Goal: Task Accomplishment & Management: Manage account settings

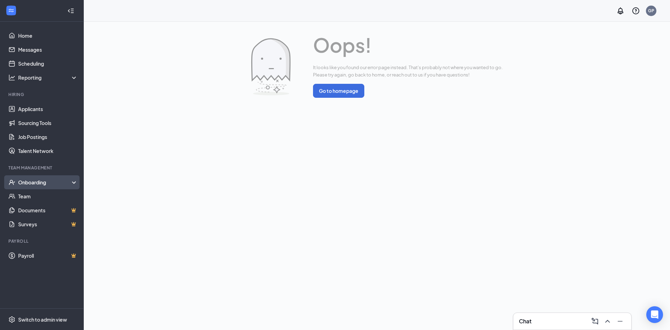
click at [37, 180] on div "Onboarding" at bounding box center [45, 182] width 54 height 7
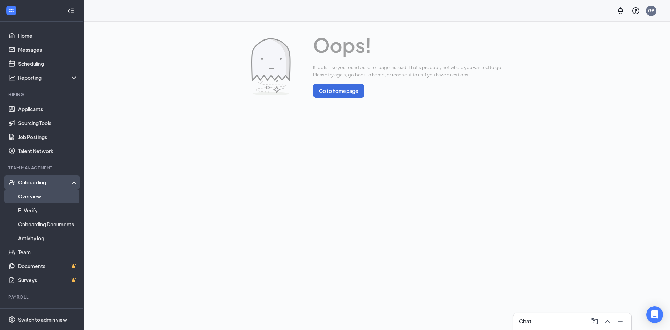
click at [35, 196] on link "Overview" at bounding box center [48, 196] width 60 height 14
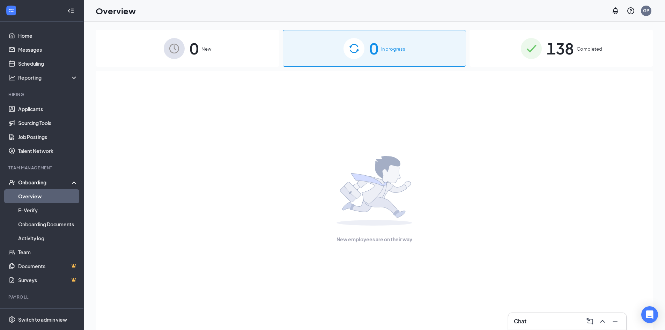
click at [258, 49] on div "0 New" at bounding box center [188, 48] width 184 height 37
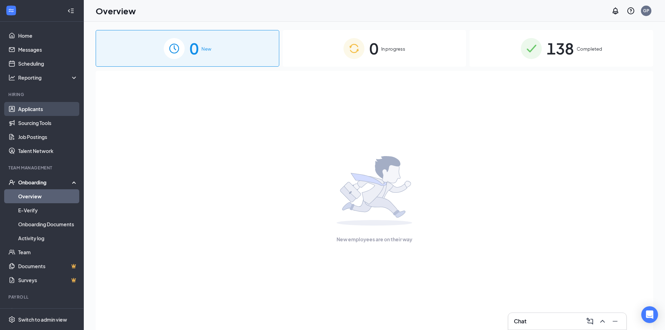
click at [50, 111] on link "Applicants" at bounding box center [48, 109] width 60 height 14
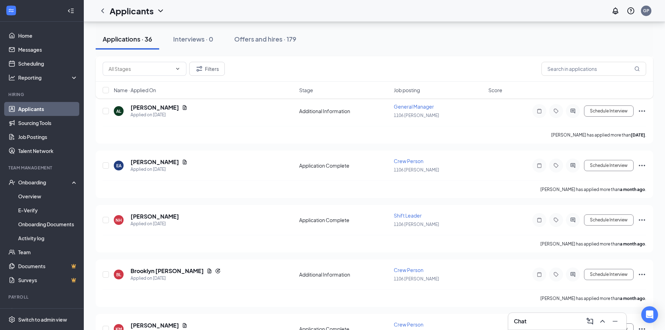
scroll to position [1501, 0]
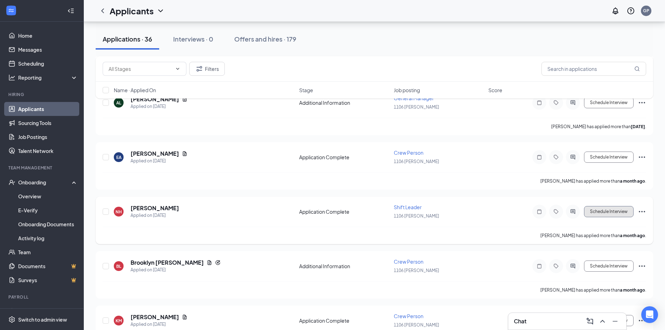
click at [620, 211] on button "Schedule Interview" at bounding box center [609, 211] width 50 height 11
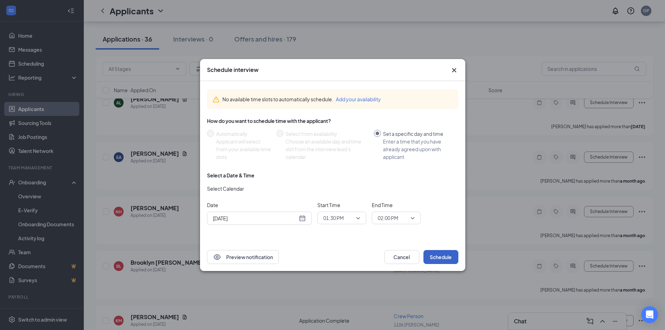
click at [440, 257] on button "Schedule" at bounding box center [440, 257] width 35 height 14
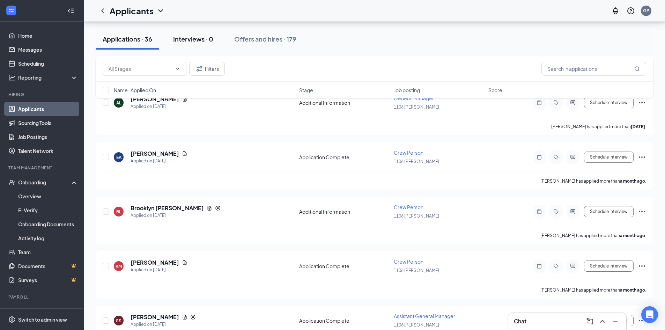
click at [192, 37] on div "Interviews · 0" at bounding box center [193, 39] width 40 height 9
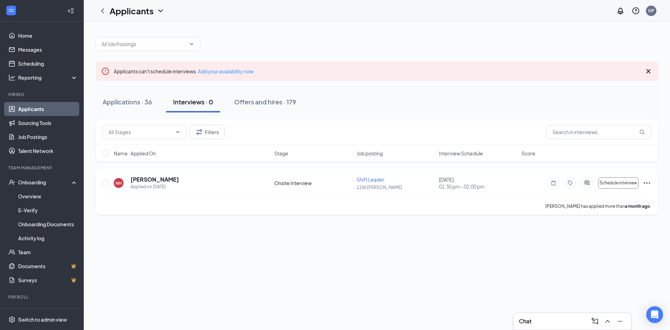
click at [646, 180] on icon "Ellipses" at bounding box center [647, 183] width 8 height 8
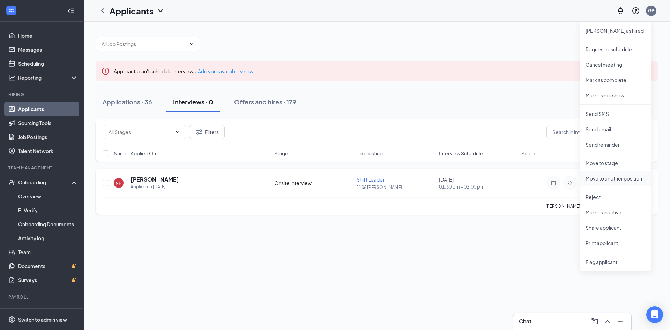
click at [617, 178] on p "Move to another position" at bounding box center [616, 178] width 60 height 7
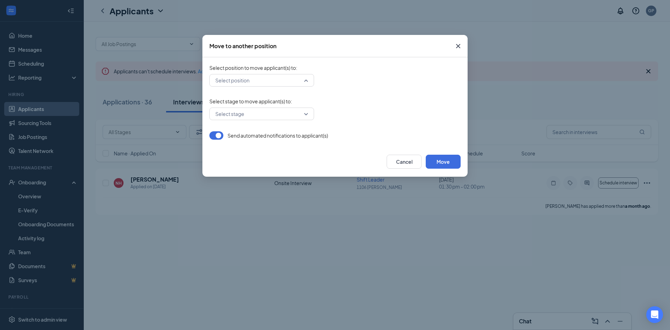
click at [230, 85] on input "search" at bounding box center [259, 80] width 91 height 12
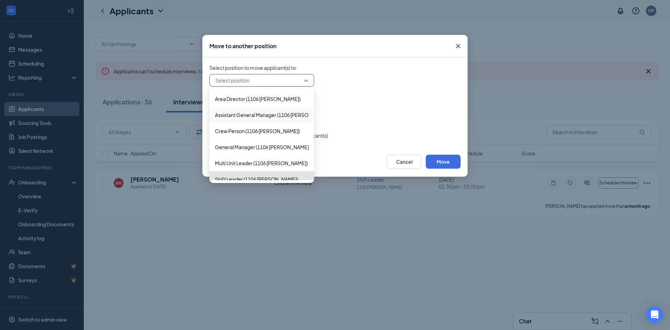
scroll to position [7, 0]
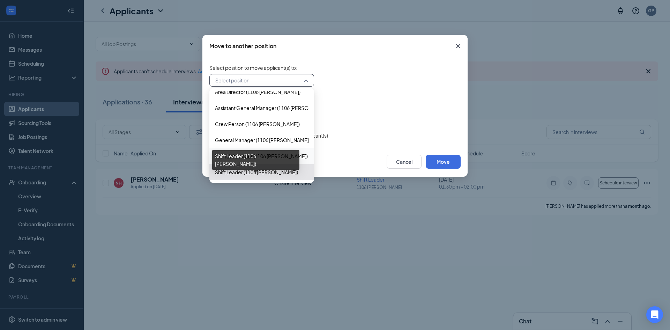
click at [247, 176] on span "Shift Leader (1106 [PERSON_NAME])" at bounding box center [256, 172] width 83 height 8
click at [269, 172] on span "Shift Leader (1106 [PERSON_NAME])" at bounding box center [256, 172] width 83 height 8
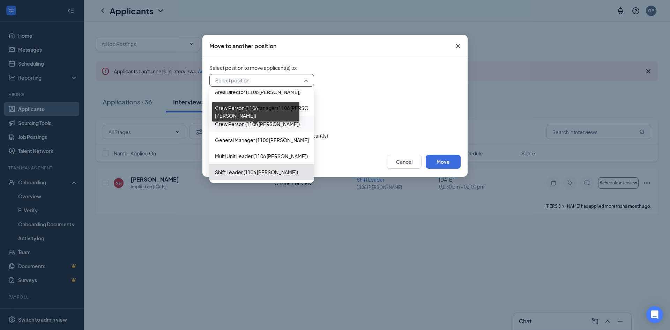
click at [250, 123] on span "Crew Person (1106 [PERSON_NAME])" at bounding box center [257, 124] width 85 height 8
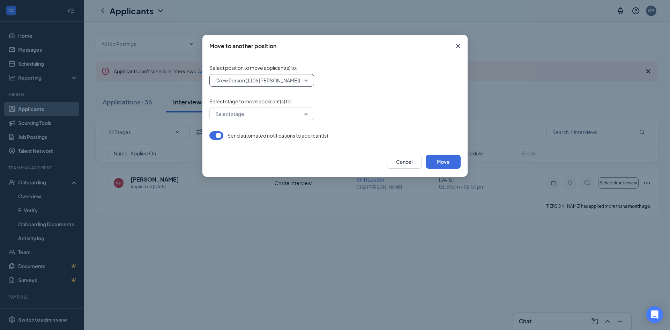
click at [256, 110] on input "search" at bounding box center [259, 114] width 91 height 12
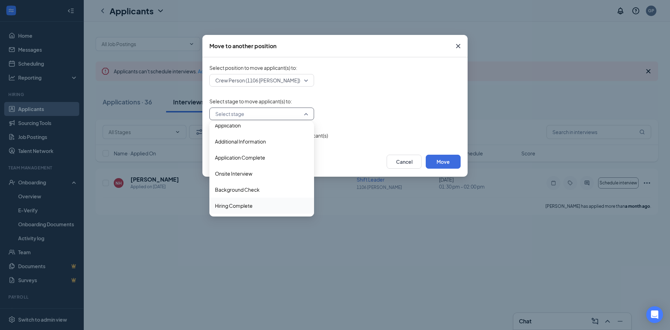
click at [235, 207] on span "Hiring Complete" at bounding box center [234, 206] width 38 height 8
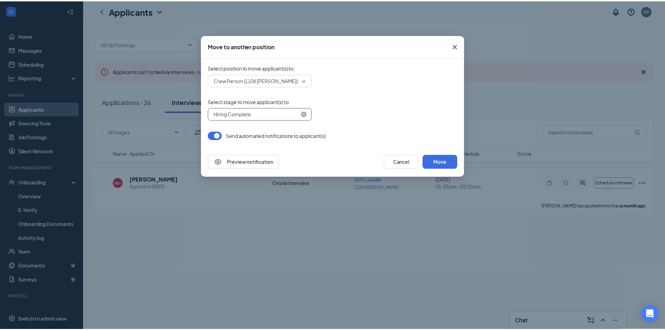
scroll to position [8, 0]
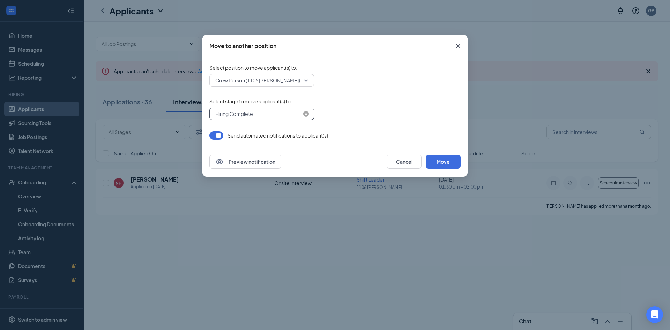
click at [293, 110] on span "Hiring Complete" at bounding box center [258, 114] width 87 height 10
click at [450, 162] on button "Move" at bounding box center [443, 162] width 35 height 14
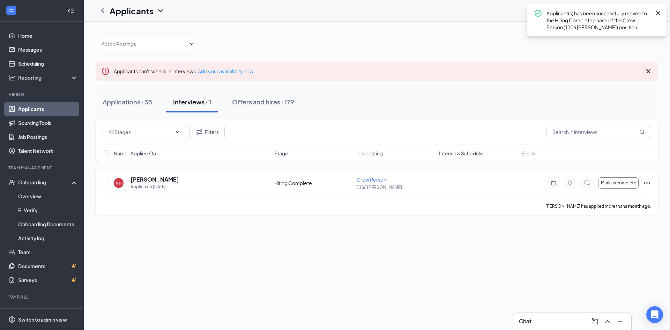
click at [646, 182] on icon "Ellipses" at bounding box center [647, 183] width 8 height 8
click at [29, 197] on link "Overview" at bounding box center [48, 196] width 60 height 14
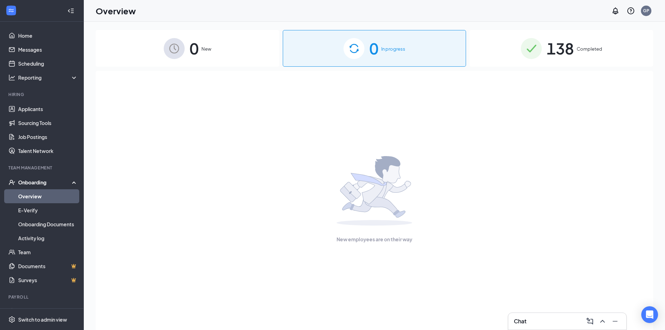
click at [195, 60] on span "0" at bounding box center [194, 48] width 9 height 24
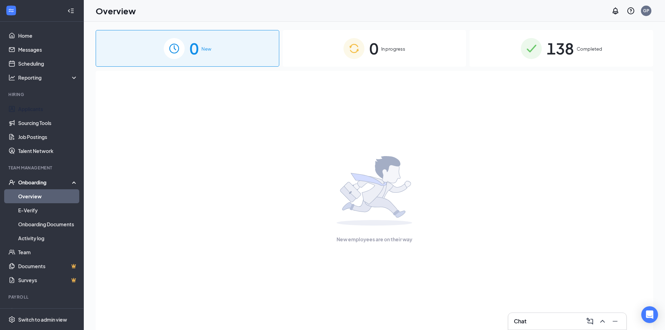
drag, startPoint x: 34, startPoint y: 108, endPoint x: 39, endPoint y: 101, distance: 9.0
click at [34, 108] on link "Applicants" at bounding box center [48, 109] width 60 height 14
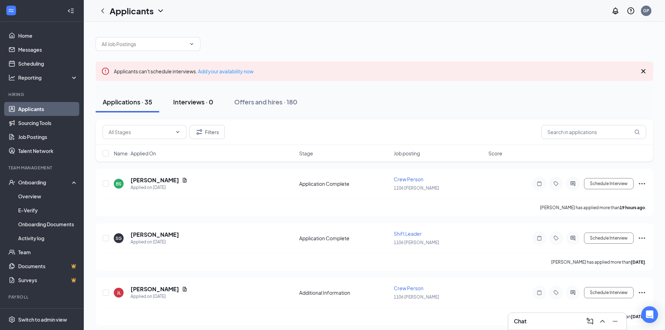
click at [196, 104] on div "Interviews · 0" at bounding box center [193, 101] width 40 height 9
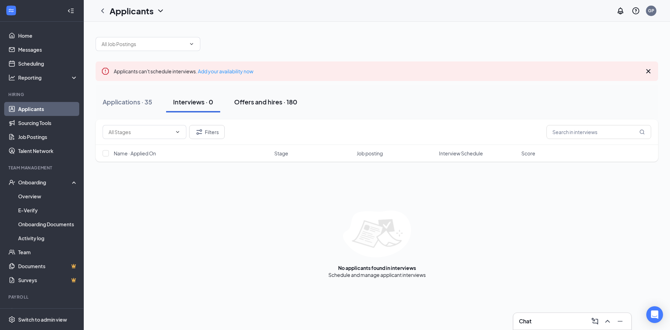
click at [257, 101] on div "Offers and hires · 180" at bounding box center [265, 101] width 63 height 9
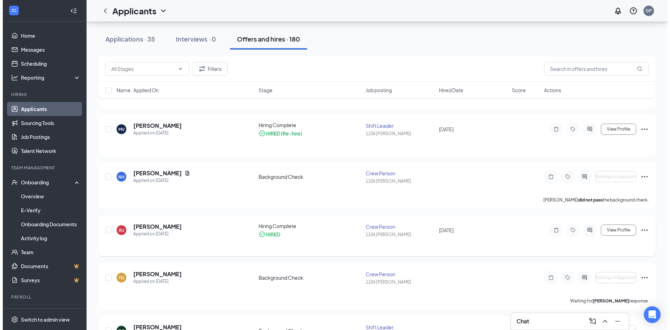
scroll to position [209, 0]
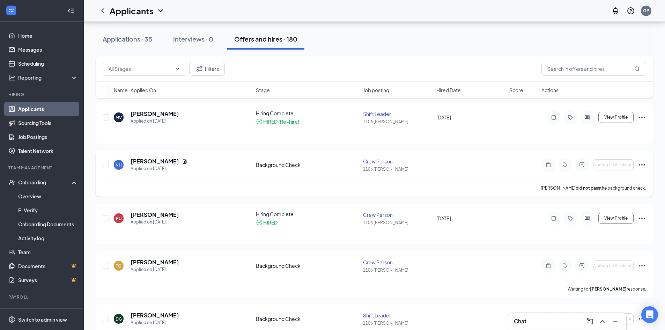
click at [643, 164] on icon "Ellipses" at bounding box center [642, 165] width 8 height 8
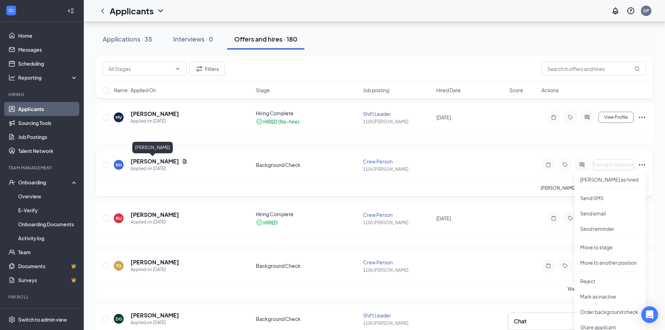
click at [151, 162] on h5 "[PERSON_NAME]" at bounding box center [155, 161] width 49 height 8
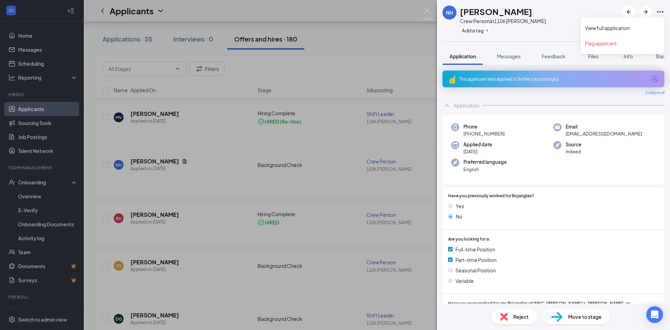
click at [658, 10] on icon "Ellipses" at bounding box center [660, 12] width 8 height 8
click at [626, 29] on link "View full application" at bounding box center [622, 27] width 75 height 7
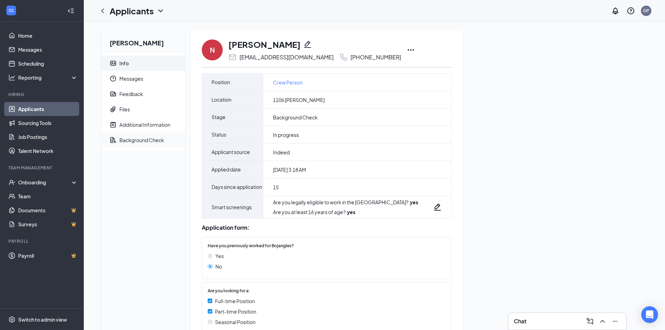
click at [146, 137] on div "Background Check" at bounding box center [141, 139] width 45 height 7
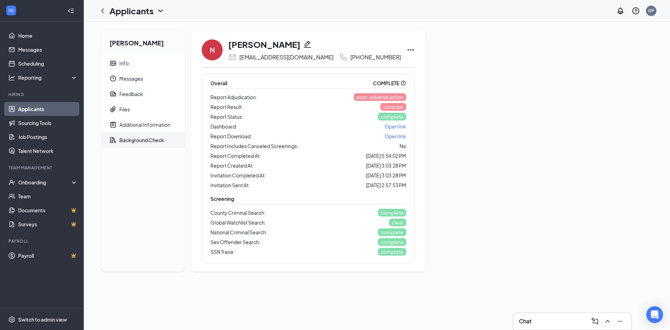
click at [406, 140] on link "Open link" at bounding box center [396, 136] width 22 height 8
click at [45, 182] on div "Onboarding" at bounding box center [45, 182] width 54 height 7
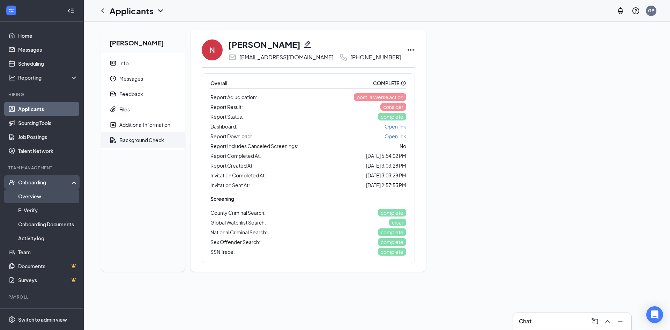
click at [46, 194] on link "Overview" at bounding box center [48, 196] width 60 height 14
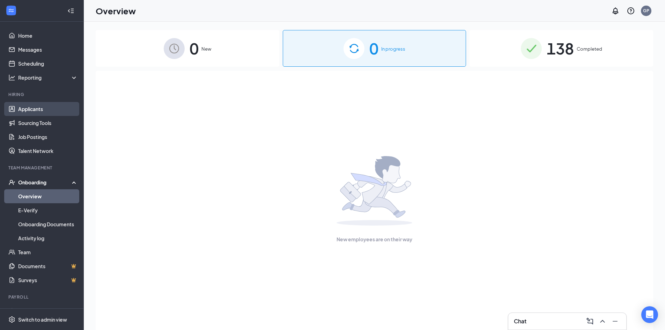
click at [30, 106] on link "Applicants" at bounding box center [48, 109] width 60 height 14
